Goal: Check status: Verify the current state of an ongoing process or item

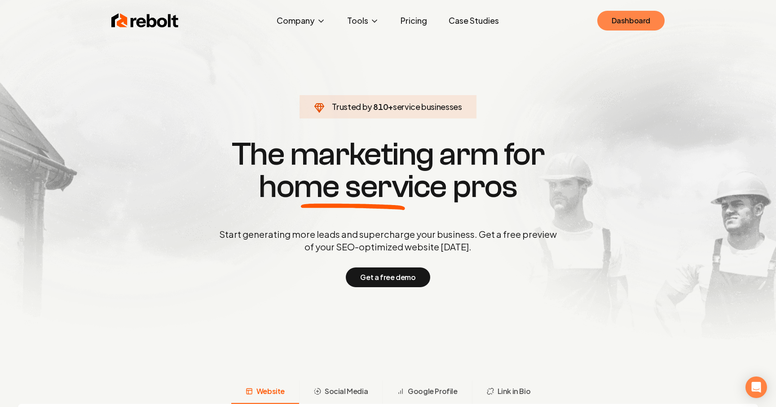
click at [629, 16] on link "Dashboard" at bounding box center [631, 21] width 67 height 20
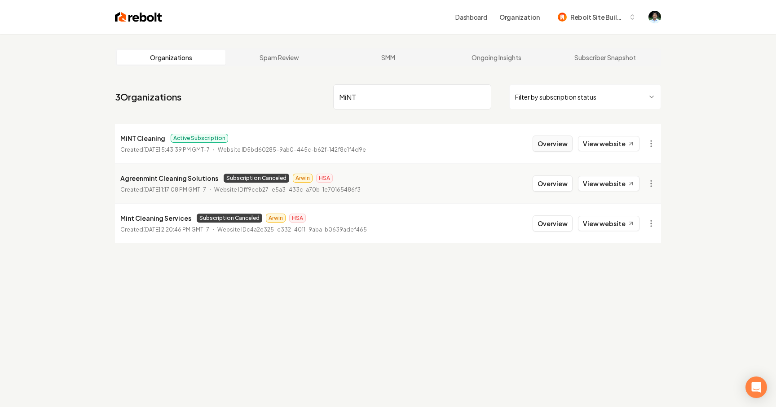
type input "MiNT"
click at [557, 147] on button "Overview" at bounding box center [553, 144] width 40 height 16
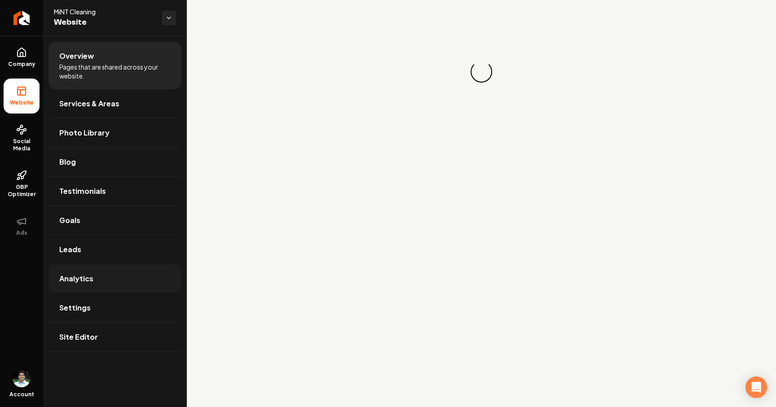
click at [88, 287] on link "Analytics" at bounding box center [115, 279] width 133 height 29
